Goal: Information Seeking & Learning: Learn about a topic

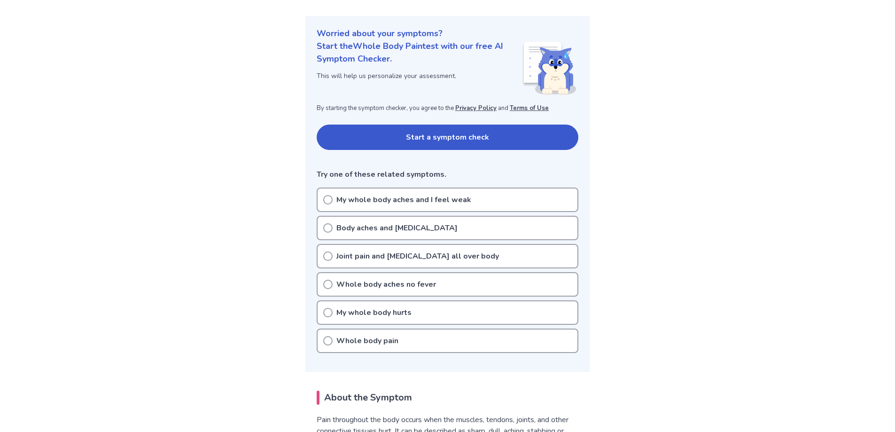
scroll to position [141, 0]
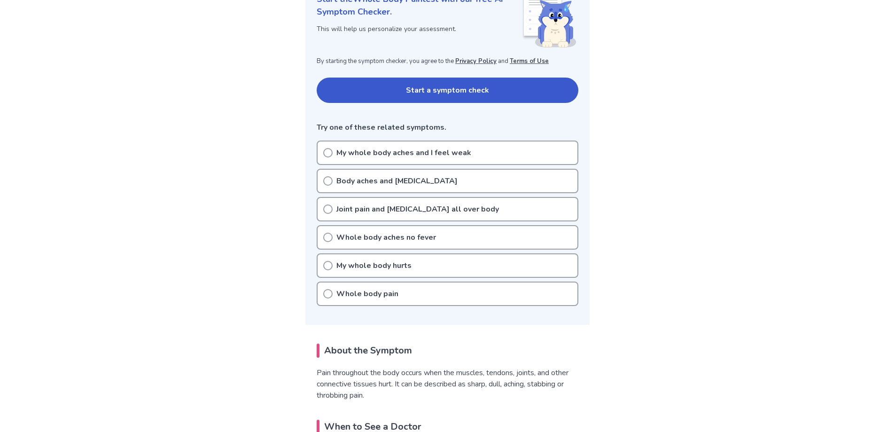
click at [430, 210] on p "Joint pain and stiffness all over body" at bounding box center [417, 208] width 163 height 11
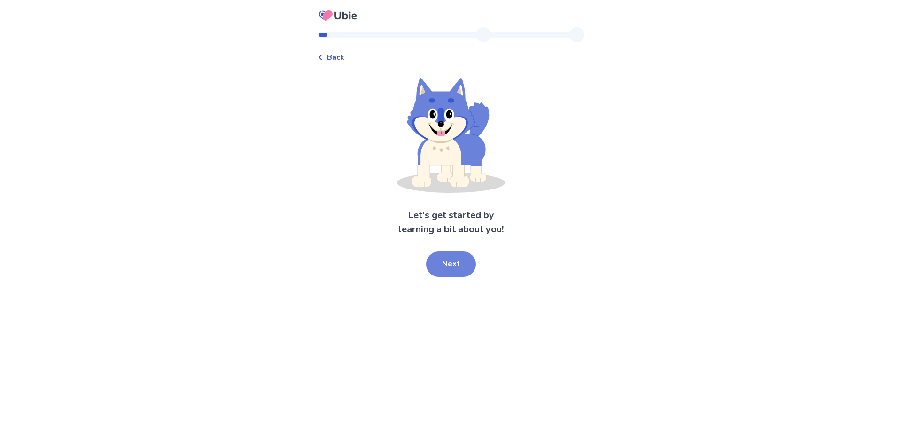
click at [463, 263] on button "Next" at bounding box center [451, 263] width 50 height 25
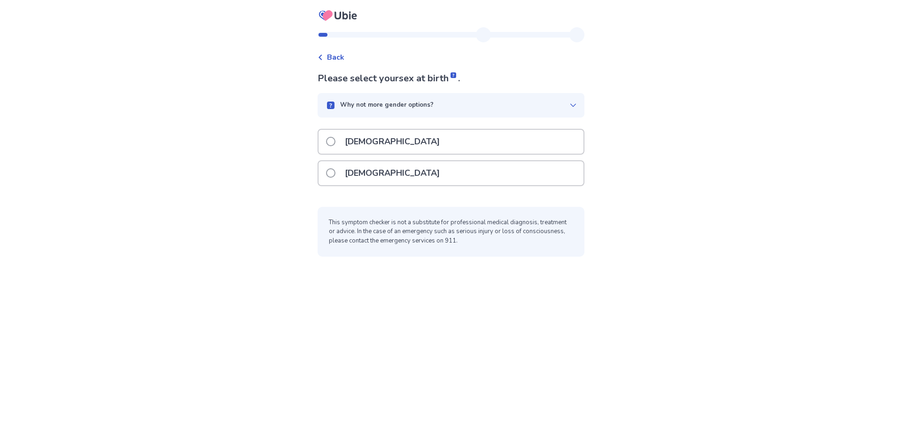
click at [403, 177] on div "[DEMOGRAPHIC_DATA]" at bounding box center [450, 173] width 265 height 24
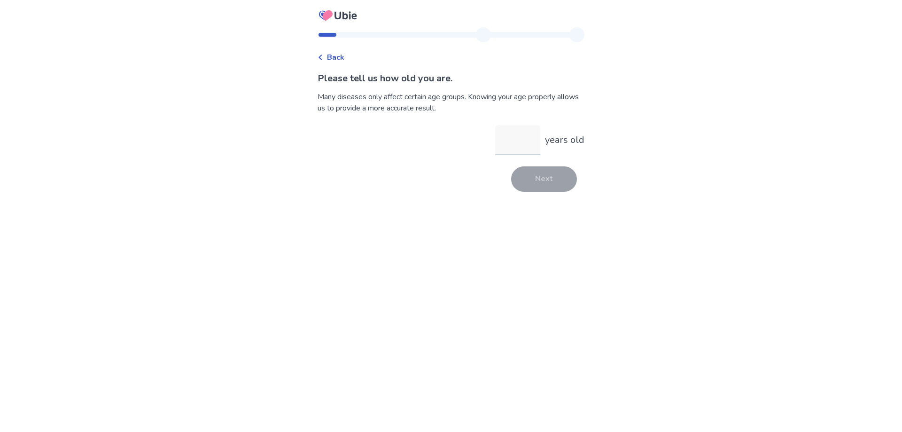
click at [500, 147] on input "years old" at bounding box center [517, 140] width 45 height 30
type input "**"
click at [551, 177] on button "Next" at bounding box center [544, 178] width 66 height 25
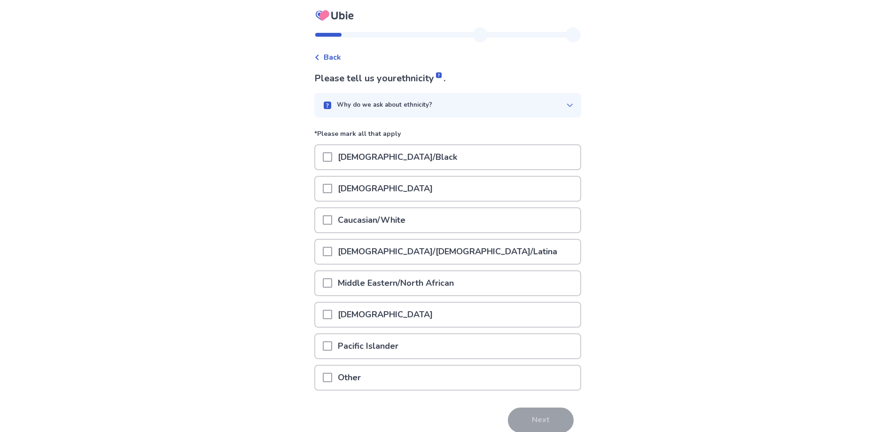
scroll to position [42, 0]
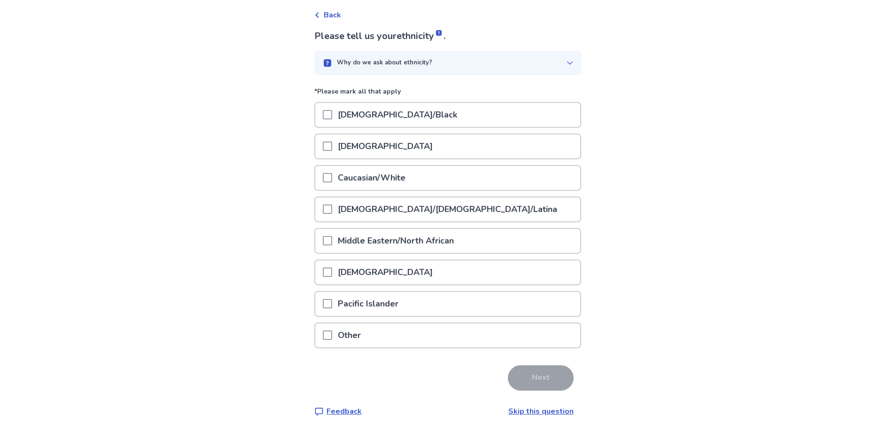
click at [332, 179] on span at bounding box center [327, 177] width 9 height 9
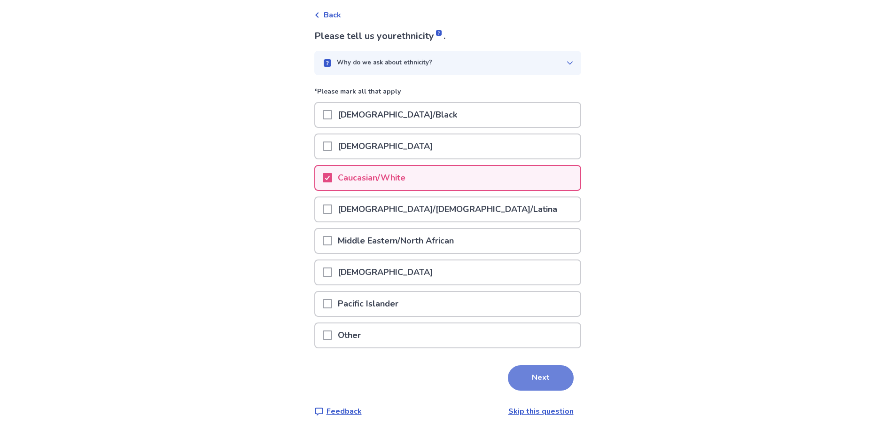
click at [549, 375] on button "Next" at bounding box center [541, 377] width 66 height 25
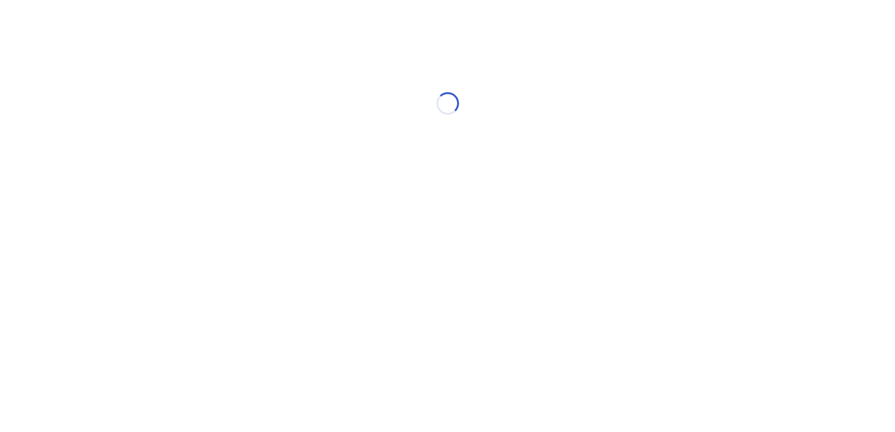
scroll to position [0, 0]
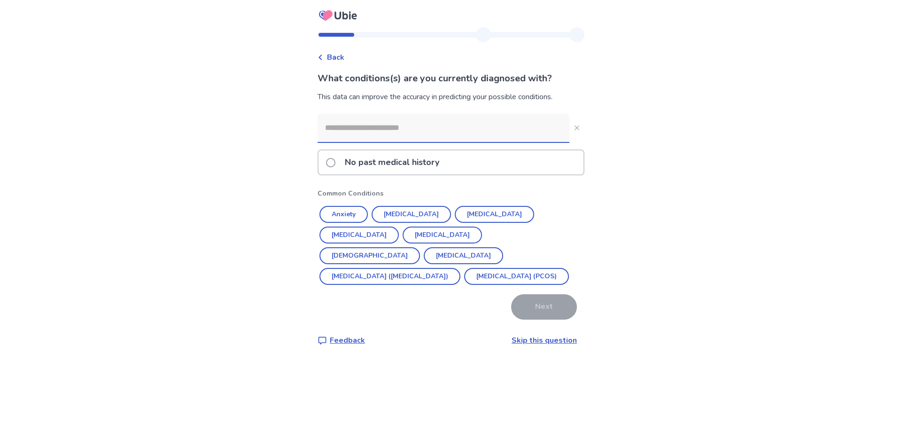
click at [358, 162] on p "No past medical history" at bounding box center [392, 162] width 106 height 24
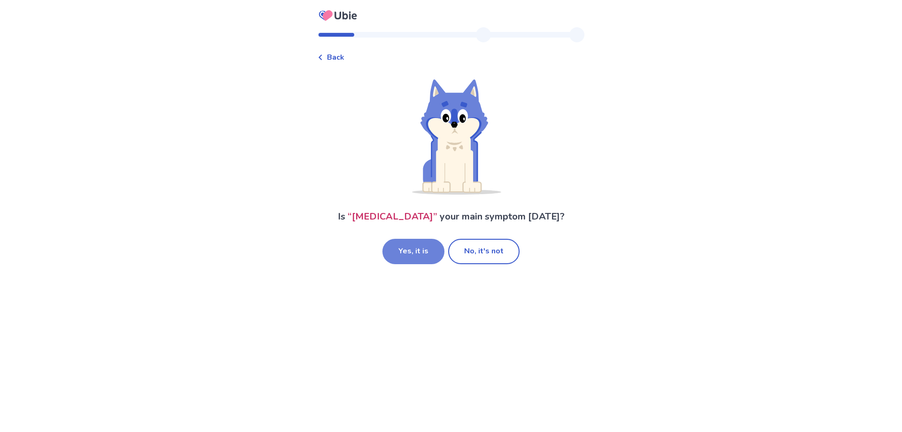
click at [425, 253] on button "Yes, it is" at bounding box center [413, 251] width 62 height 25
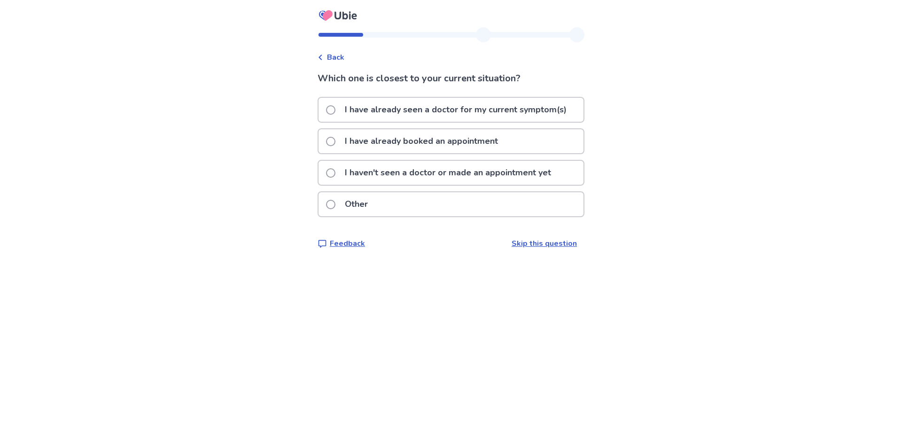
click at [401, 171] on p "I haven't seen a doctor or made an appointment yet" at bounding box center [447, 173] width 217 height 24
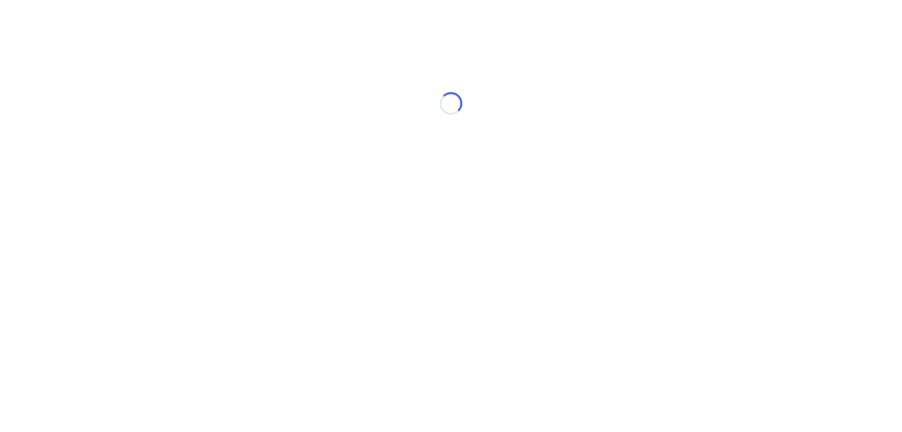
select select "*"
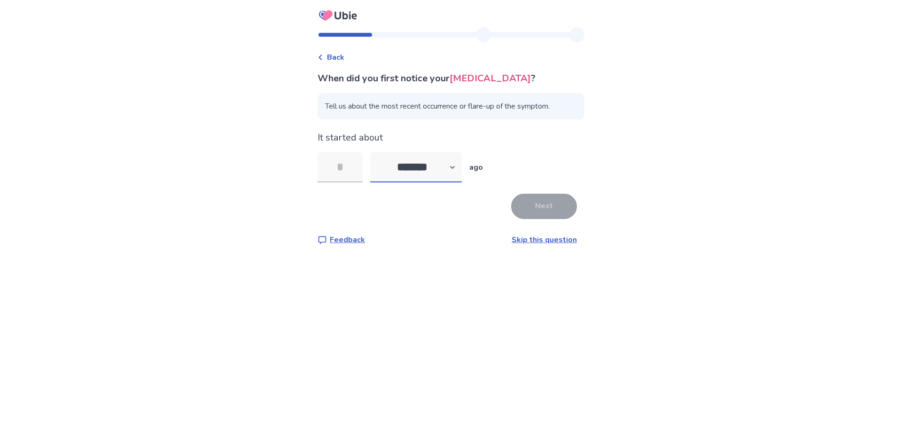
click at [401, 171] on select "******* ****** ******* ******** *******" at bounding box center [416, 167] width 92 height 30
drag, startPoint x: 401, startPoint y: 171, endPoint x: 409, endPoint y: 173, distance: 7.7
click at [401, 171] on select "******* ****** ******* ******** *******" at bounding box center [416, 167] width 92 height 30
click at [548, 242] on link "Skip this question" at bounding box center [543, 239] width 65 height 10
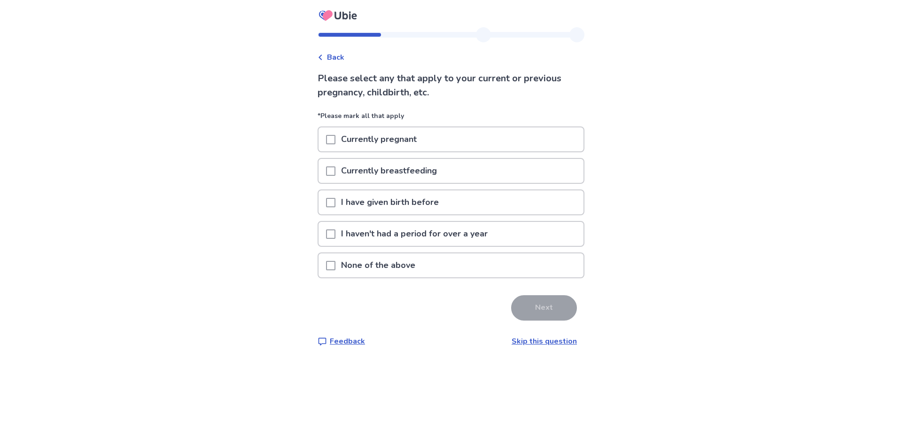
click at [331, 265] on div "None of the above" at bounding box center [450, 265] width 265 height 24
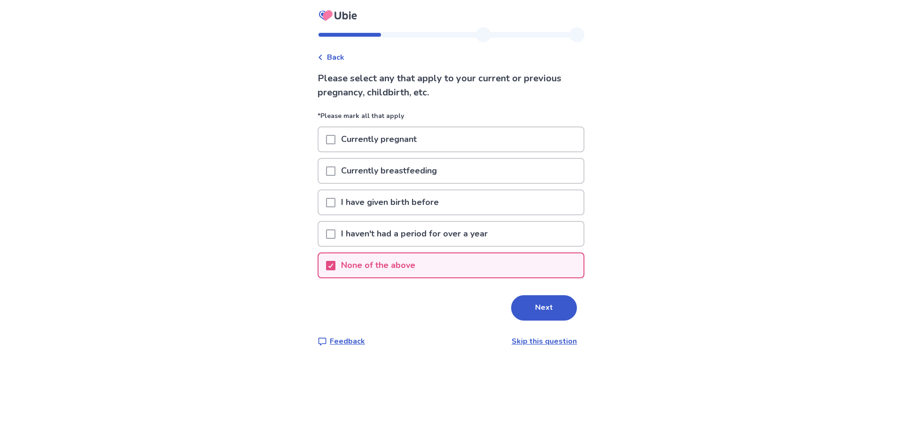
click at [335, 201] on span at bounding box center [330, 202] width 9 height 9
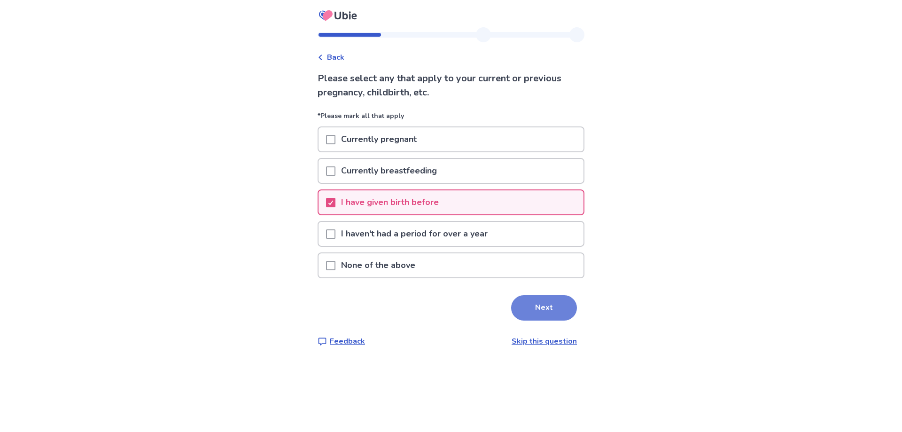
click at [526, 297] on button "Next" at bounding box center [544, 307] width 66 height 25
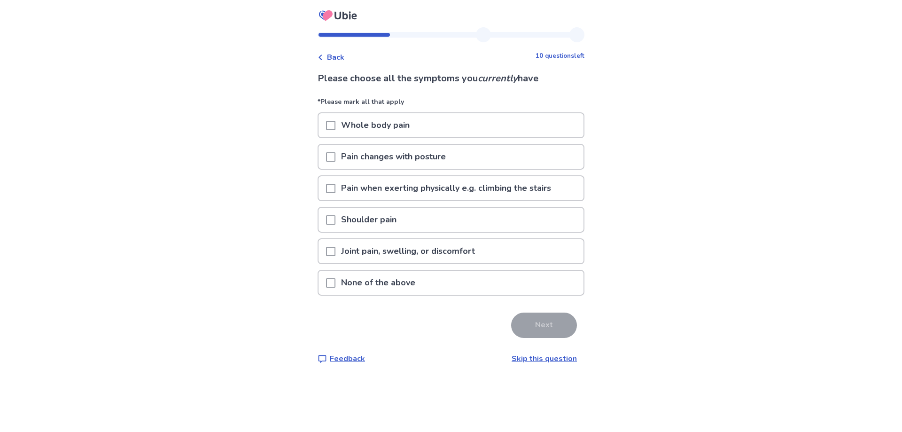
click at [335, 125] on span at bounding box center [330, 125] width 9 height 9
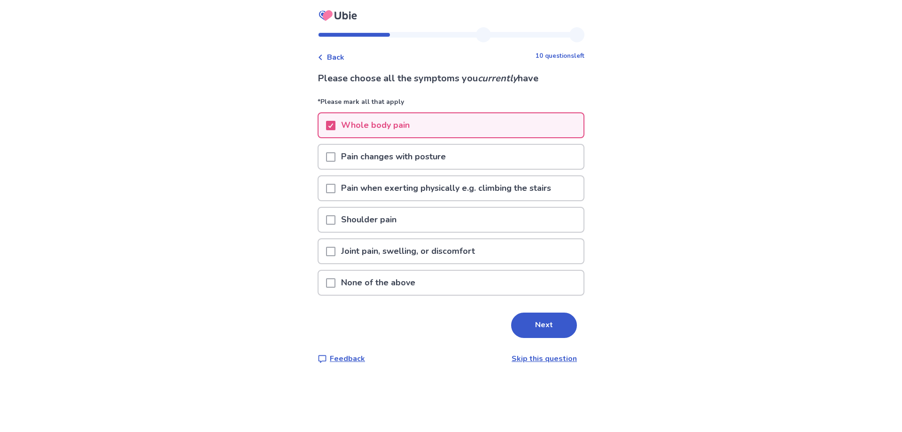
click at [341, 224] on p "Shoulder pain" at bounding box center [368, 220] width 67 height 24
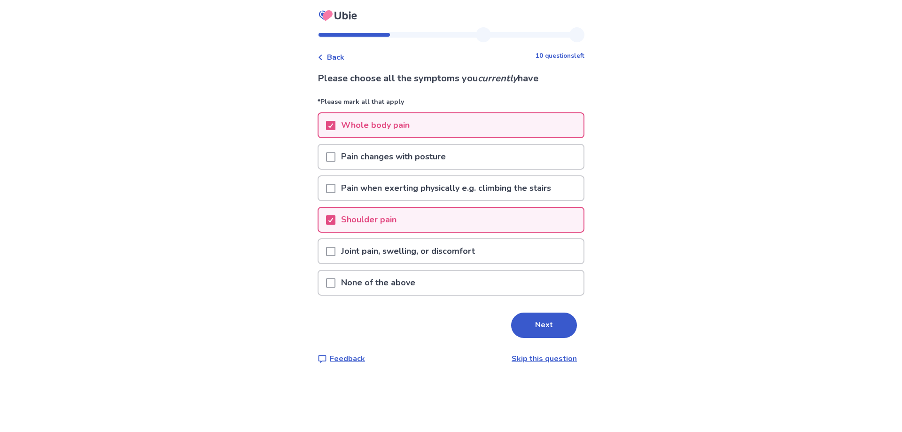
click at [335, 251] on span at bounding box center [330, 251] width 9 height 9
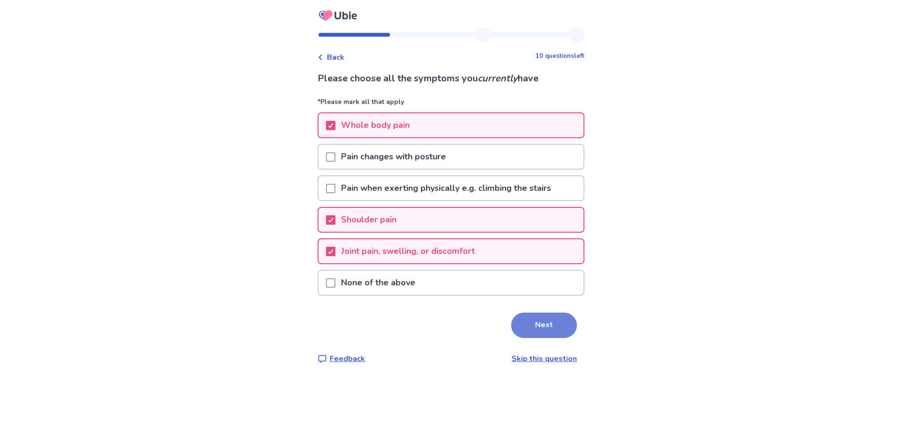
click at [543, 324] on button "Next" at bounding box center [544, 324] width 66 height 25
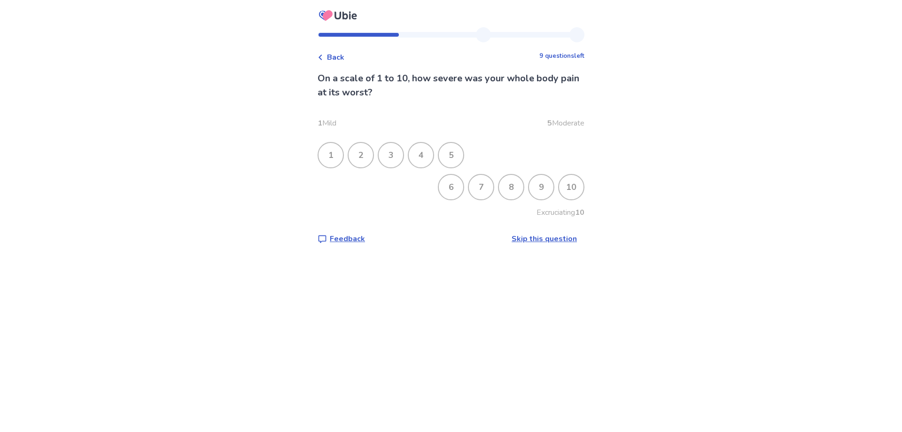
click at [452, 161] on div "5" at bounding box center [451, 155] width 24 height 24
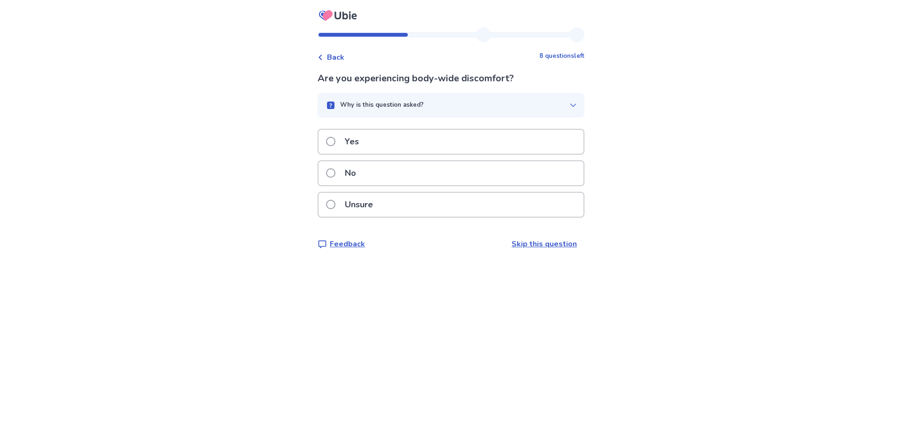
click at [449, 144] on div "Yes" at bounding box center [450, 142] width 265 height 24
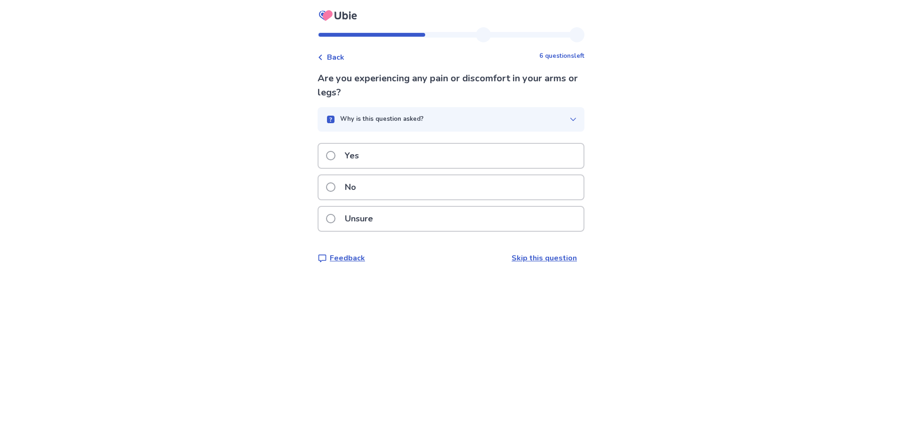
click at [449, 144] on div "Yes" at bounding box center [450, 156] width 265 height 24
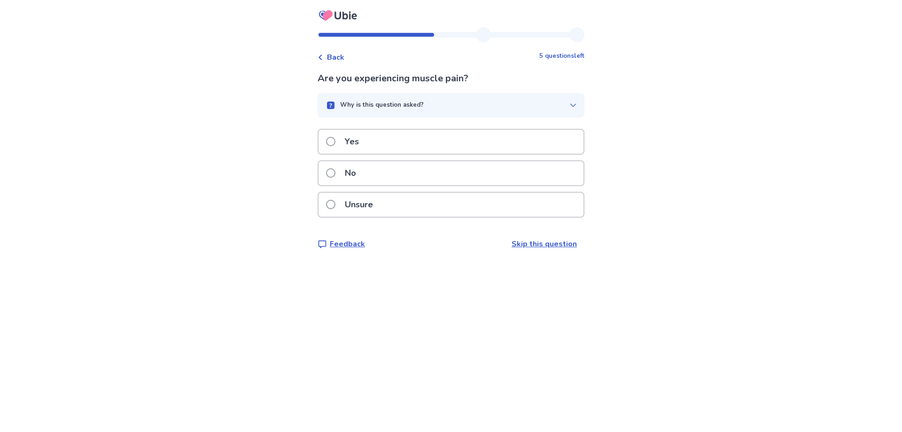
click at [449, 144] on div "Yes" at bounding box center [450, 142] width 265 height 24
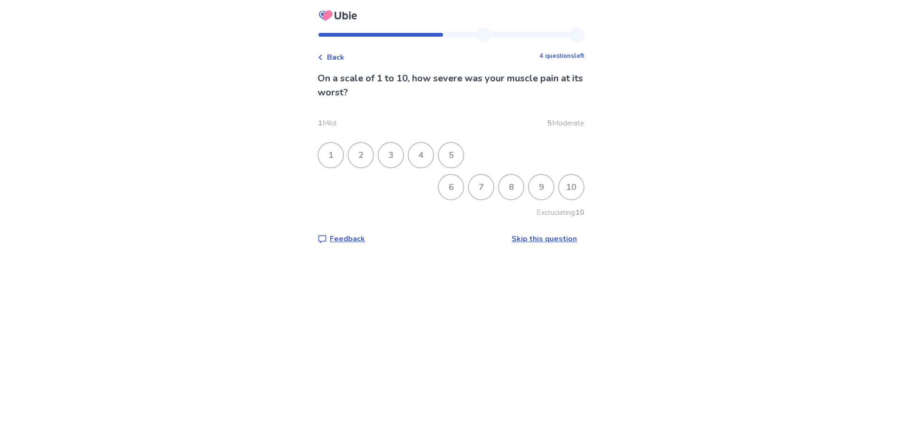
click at [453, 186] on div "6" at bounding box center [451, 187] width 24 height 24
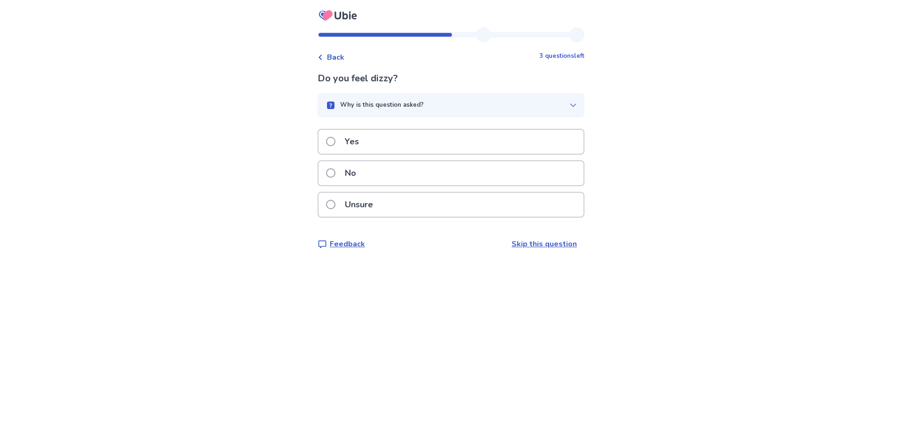
click at [452, 179] on div "No" at bounding box center [450, 173] width 265 height 24
click at [457, 151] on div "Yes" at bounding box center [450, 142] width 265 height 24
click at [457, 178] on div "No" at bounding box center [450, 173] width 265 height 24
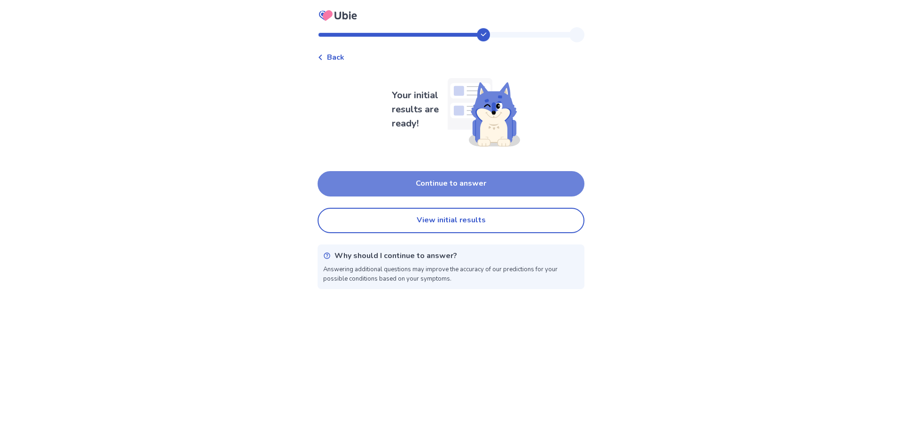
click at [469, 184] on button "Continue to answer" at bounding box center [451, 183] width 267 height 25
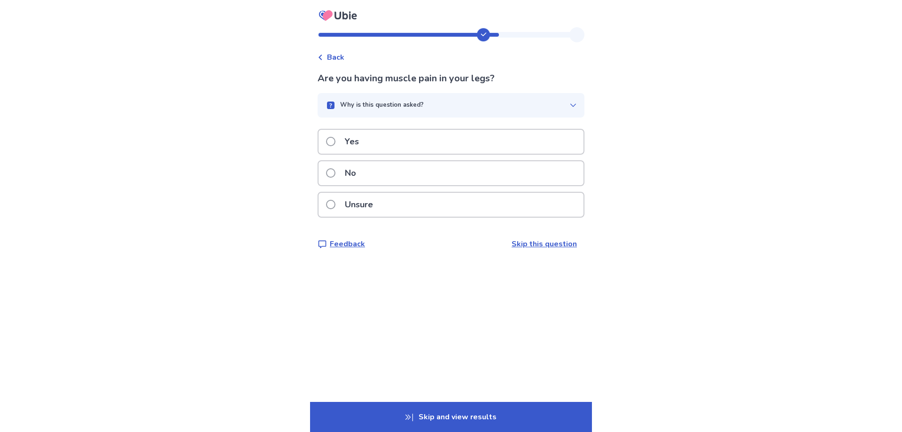
click at [434, 138] on div "Yes" at bounding box center [450, 142] width 265 height 24
click at [435, 139] on div "Yes" at bounding box center [450, 142] width 265 height 24
click at [430, 175] on div "No" at bounding box center [450, 173] width 265 height 24
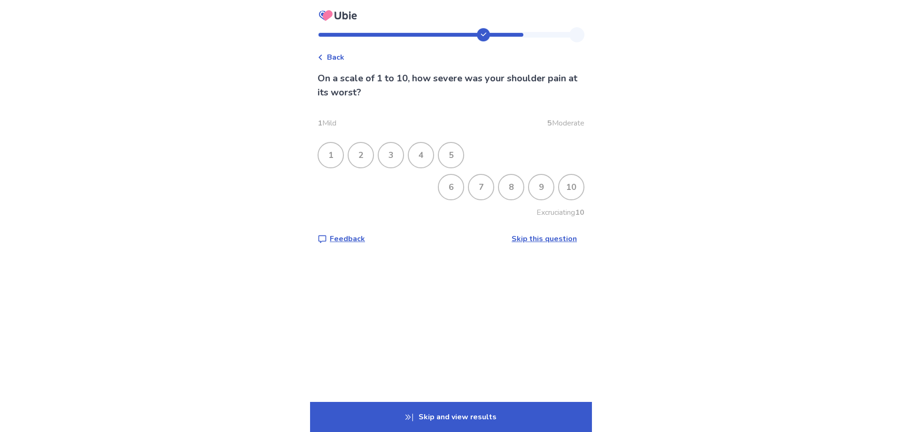
click at [510, 190] on div "8" at bounding box center [511, 187] width 24 height 24
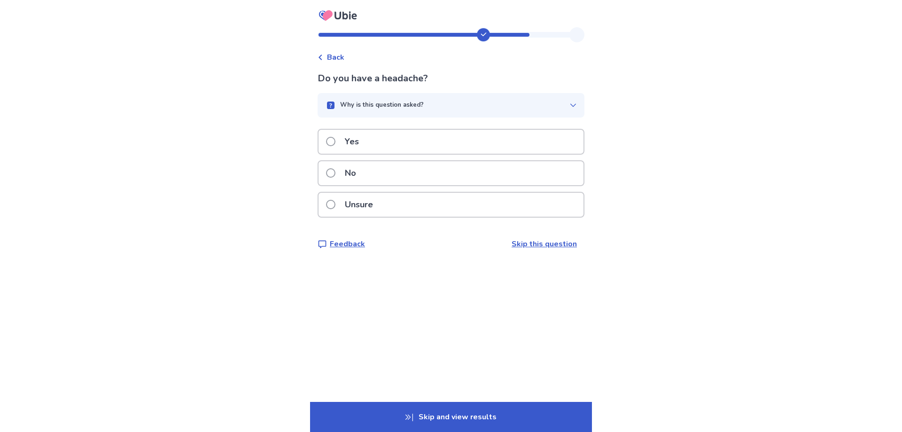
click at [389, 136] on div "Yes" at bounding box center [450, 142] width 265 height 24
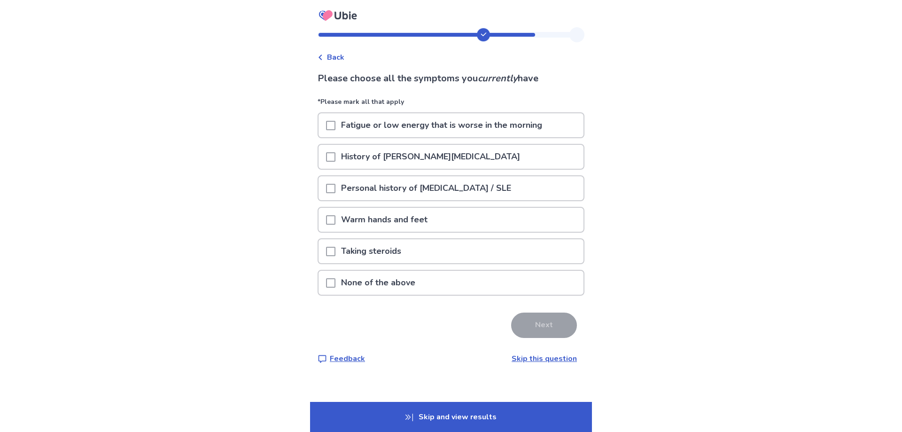
click at [400, 131] on p "Fatigue or low energy that is worse in the morning" at bounding box center [441, 125] width 212 height 24
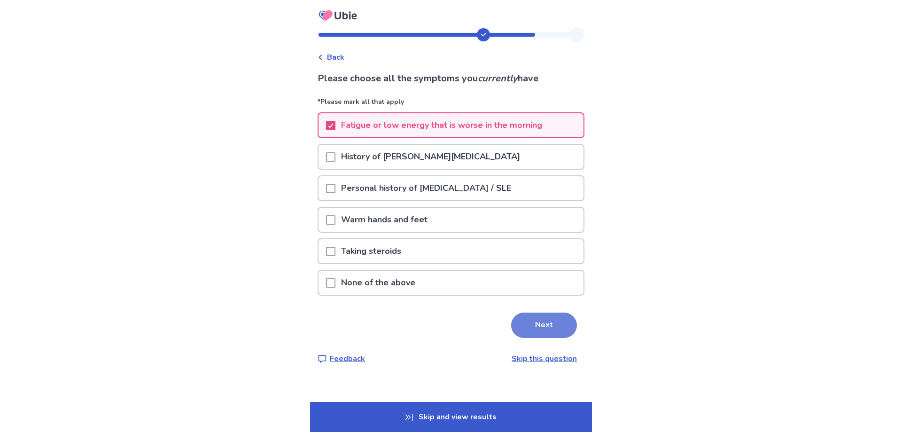
click at [546, 328] on button "Next" at bounding box center [544, 324] width 66 height 25
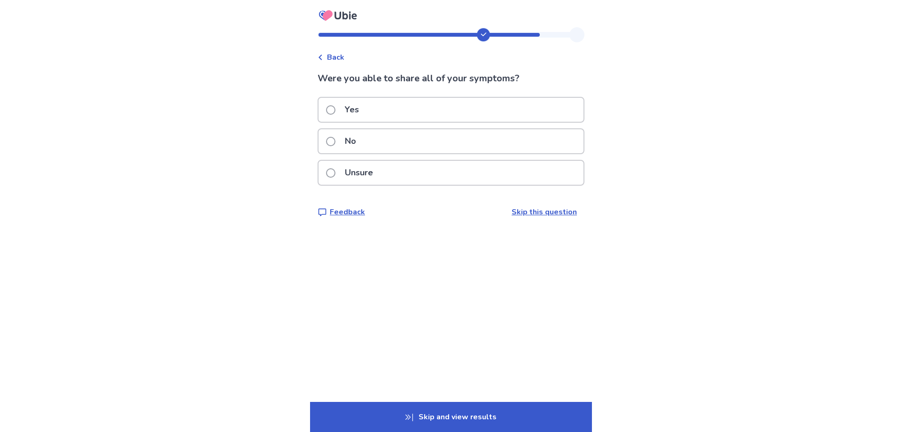
click at [359, 109] on p "Yes" at bounding box center [351, 110] width 25 height 24
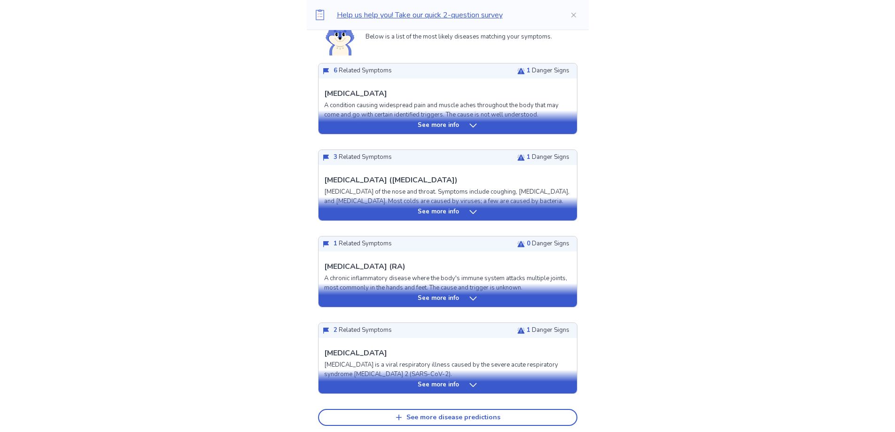
scroll to position [141, 0]
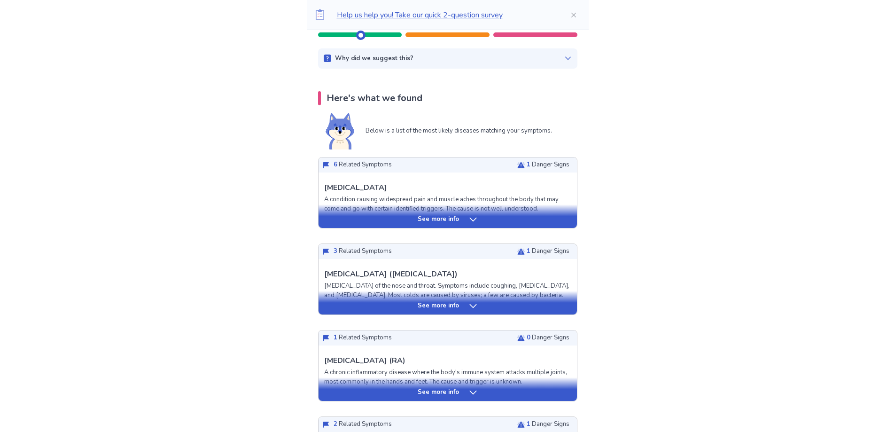
click at [468, 223] on icon at bounding box center [472, 219] width 9 height 9
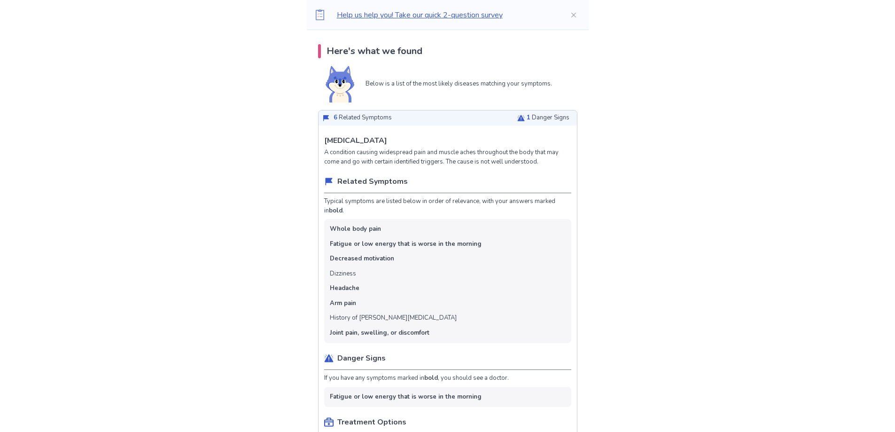
scroll to position [235, 0]
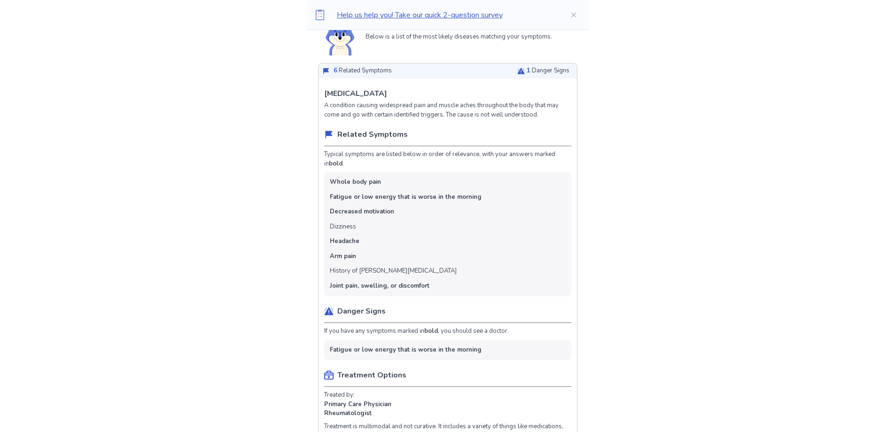
click at [517, 71] on icon at bounding box center [521, 71] width 8 height 6
click at [527, 69] on span "1" at bounding box center [529, 70] width 4 height 8
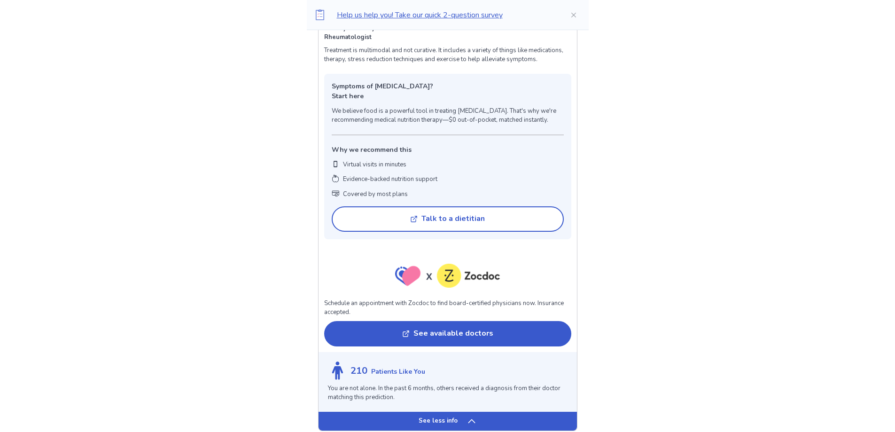
scroll to position [705, 0]
